Goal: Task Accomplishment & Management: Complete application form

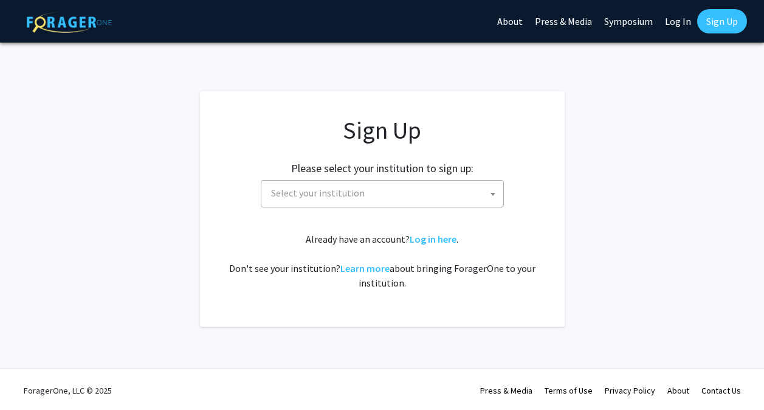
click at [475, 187] on span "Select your institution" at bounding box center [384, 193] width 237 height 25
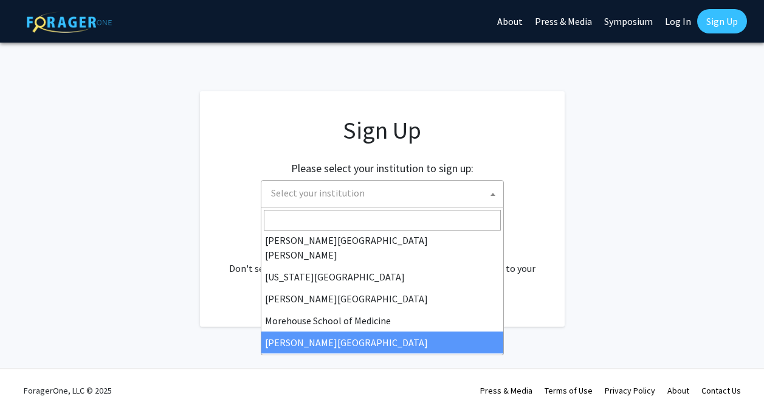
scroll to position [243, 0]
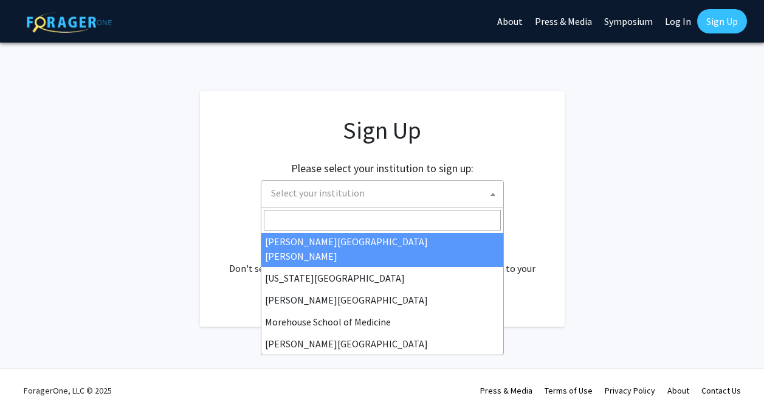
select select "1"
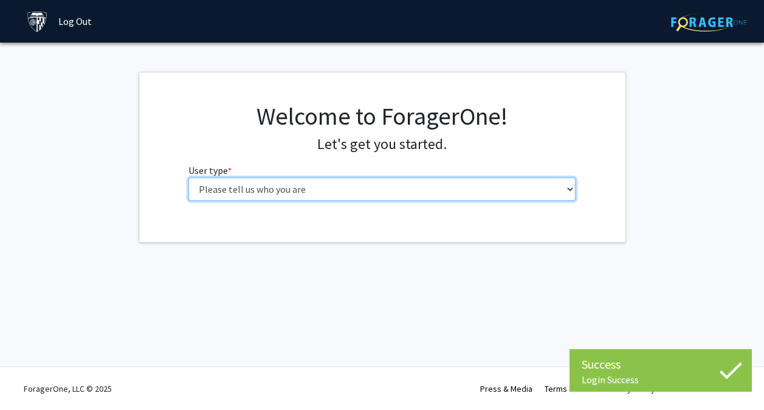
click at [450, 185] on select "Please tell us who you are Undergraduate Student Master's Student Doctoral Cand…" at bounding box center [381, 188] width 387 height 23
select select "2: masters"
click at [193, 177] on select "Please tell us who you are Undergraduate Student Master's Student Doctoral Cand…" at bounding box center [386, 188] width 387 height 23
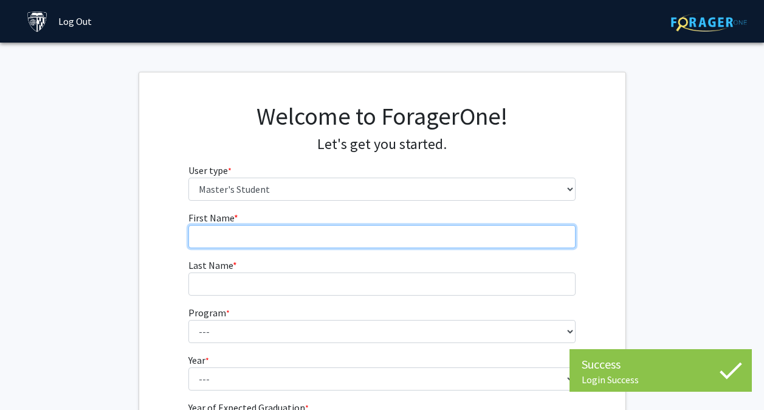
click at [432, 225] on input "First Name * required" at bounding box center [381, 236] width 387 height 23
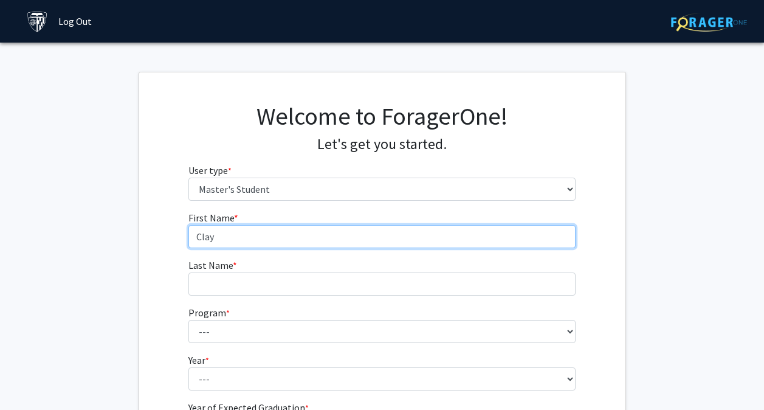
type input "Clay"
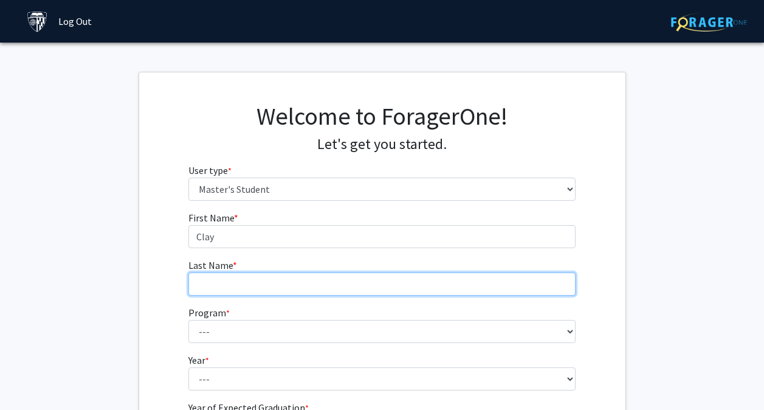
type input "{"
type input "[PERSON_NAME]"
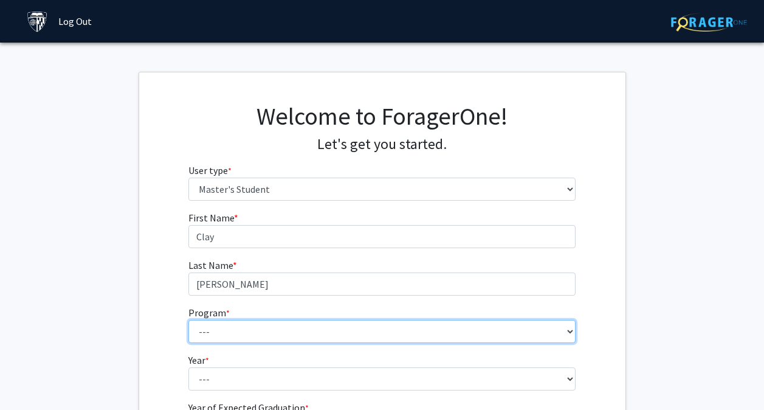
click at [496, 329] on select "--- Anatomy Education Applied and Computational Mathematics Applied Biomedical …" at bounding box center [381, 331] width 387 height 23
select select "145: 144"
click at [188, 320] on select "--- Anatomy Education Applied and Computational Mathematics Applied Biomedical …" at bounding box center [381, 331] width 387 height 23
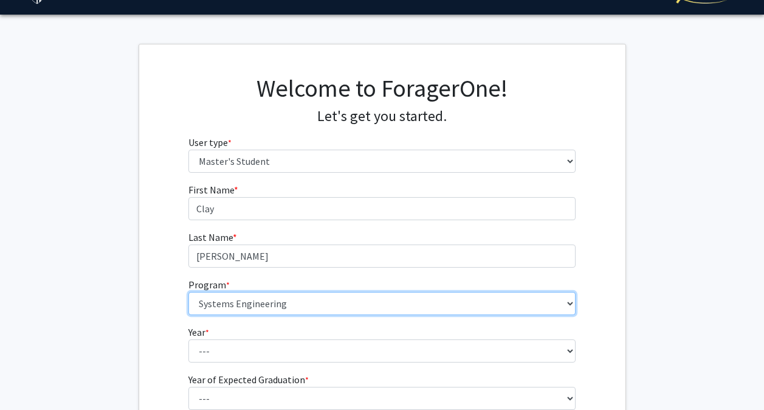
scroll to position [61, 0]
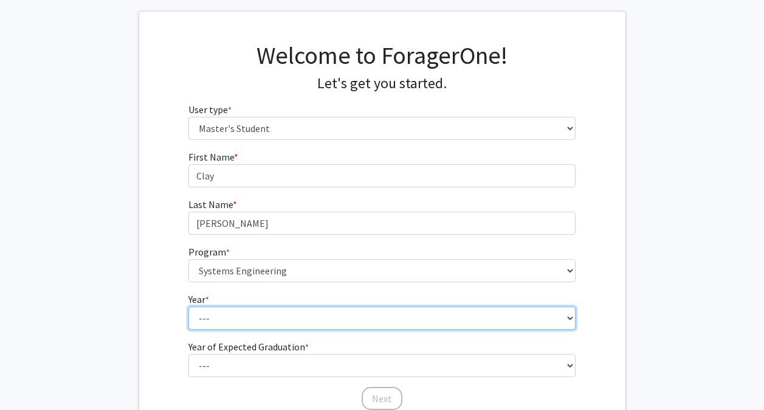
click at [276, 314] on select "--- First Year Second Year" at bounding box center [381, 317] width 387 height 23
select select "1: first_year"
click at [188, 306] on select "--- First Year Second Year" at bounding box center [381, 317] width 387 height 23
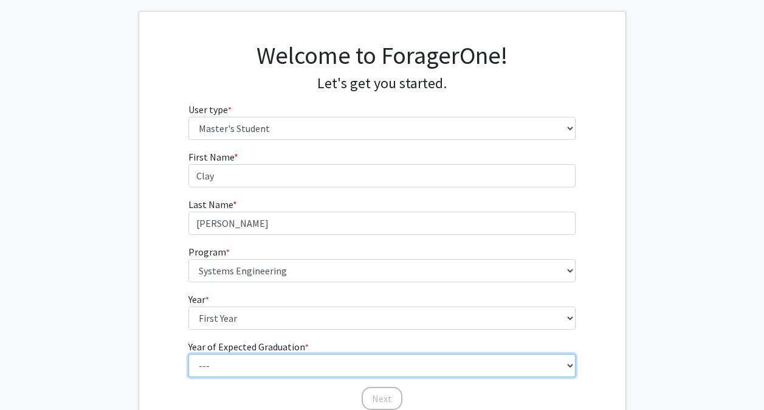
click at [259, 356] on select "--- 2025 2026 2027 2028 2029 2030 2031 2032 2033 2034" at bounding box center [381, 365] width 387 height 23
select select "3: 2027"
click at [188, 354] on select "--- 2025 2026 2027 2028 2029 2030 2031 2032 2033 2034" at bounding box center [381, 365] width 387 height 23
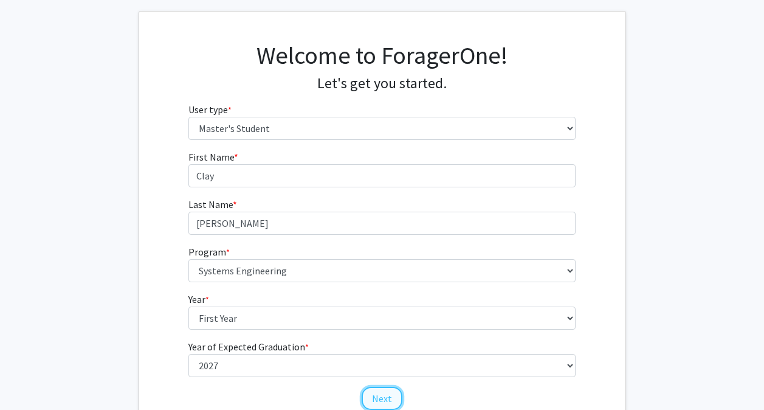
click at [393, 402] on button "Next" at bounding box center [382, 398] width 41 height 23
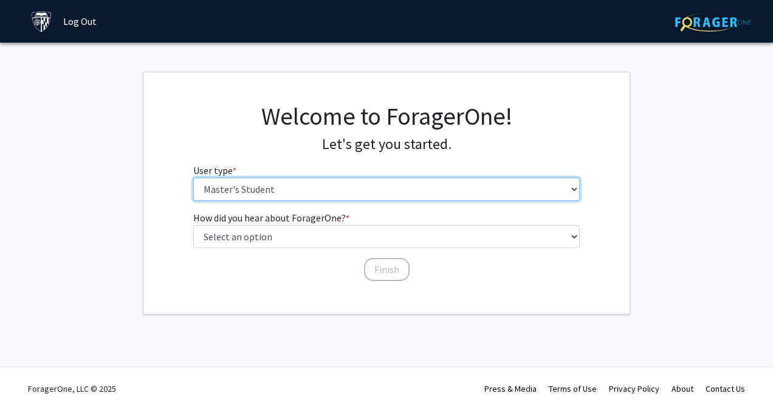
click at [256, 182] on select "Please tell us who you are Undergraduate Student Master's Student Doctoral Cand…" at bounding box center [386, 188] width 387 height 23
click at [193, 177] on select "Please tell us who you are Undergraduate Student Master's Student Doctoral Cand…" at bounding box center [386, 188] width 387 height 23
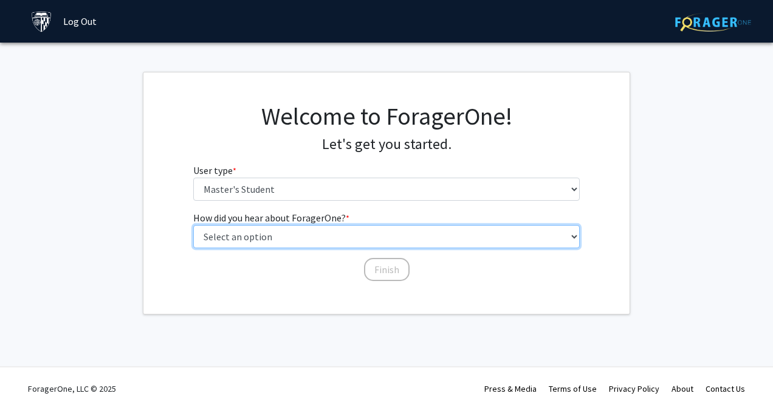
click at [267, 236] on select "Select an option Peer/student recommendation Faculty/staff recommendation Unive…" at bounding box center [386, 236] width 387 height 23
select select "5: other"
click at [193, 225] on select "Select an option Peer/student recommendation Faculty/staff recommendation Unive…" at bounding box center [386, 236] width 387 height 23
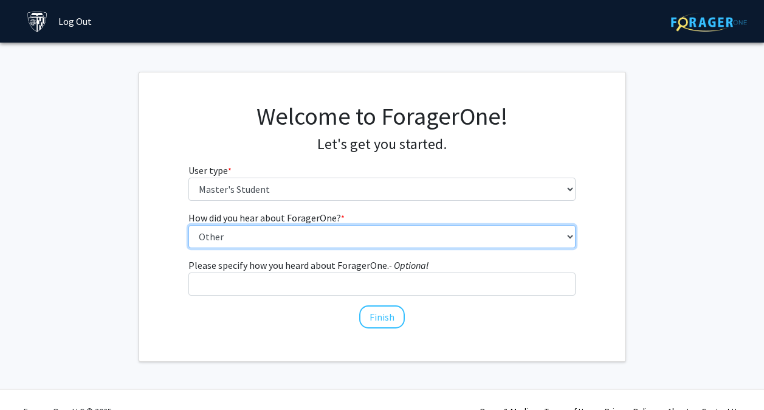
click at [318, 239] on select "Select an option Peer/student recommendation Faculty/staff recommendation Unive…" at bounding box center [381, 236] width 387 height 23
click at [317, 239] on select "Select an option Peer/student recommendation Faculty/staff recommendation Unive…" at bounding box center [381, 236] width 387 height 23
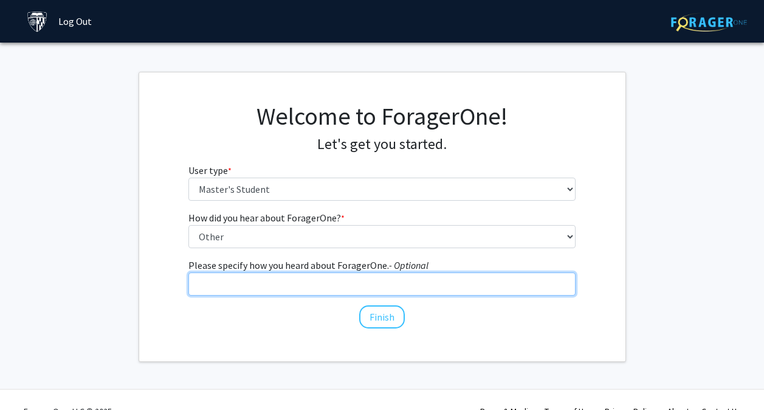
click at [286, 289] on input "Please specify how you heard about ForagerOne. - Optional" at bounding box center [381, 283] width 387 height 23
type input "Website"
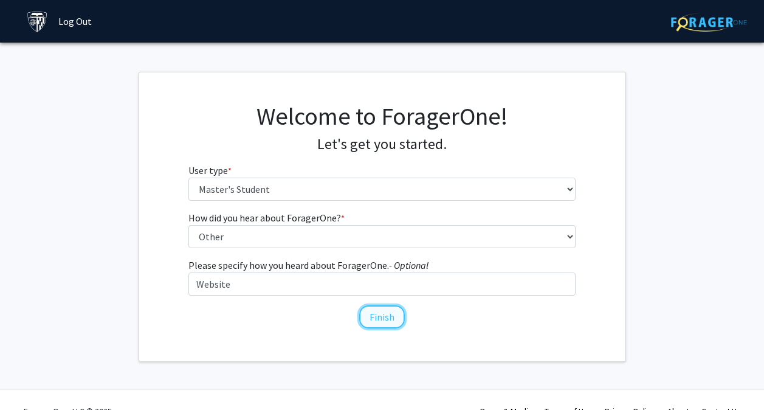
click at [384, 319] on button "Finish" at bounding box center [382, 316] width 46 height 23
